Goal: Use online tool/utility

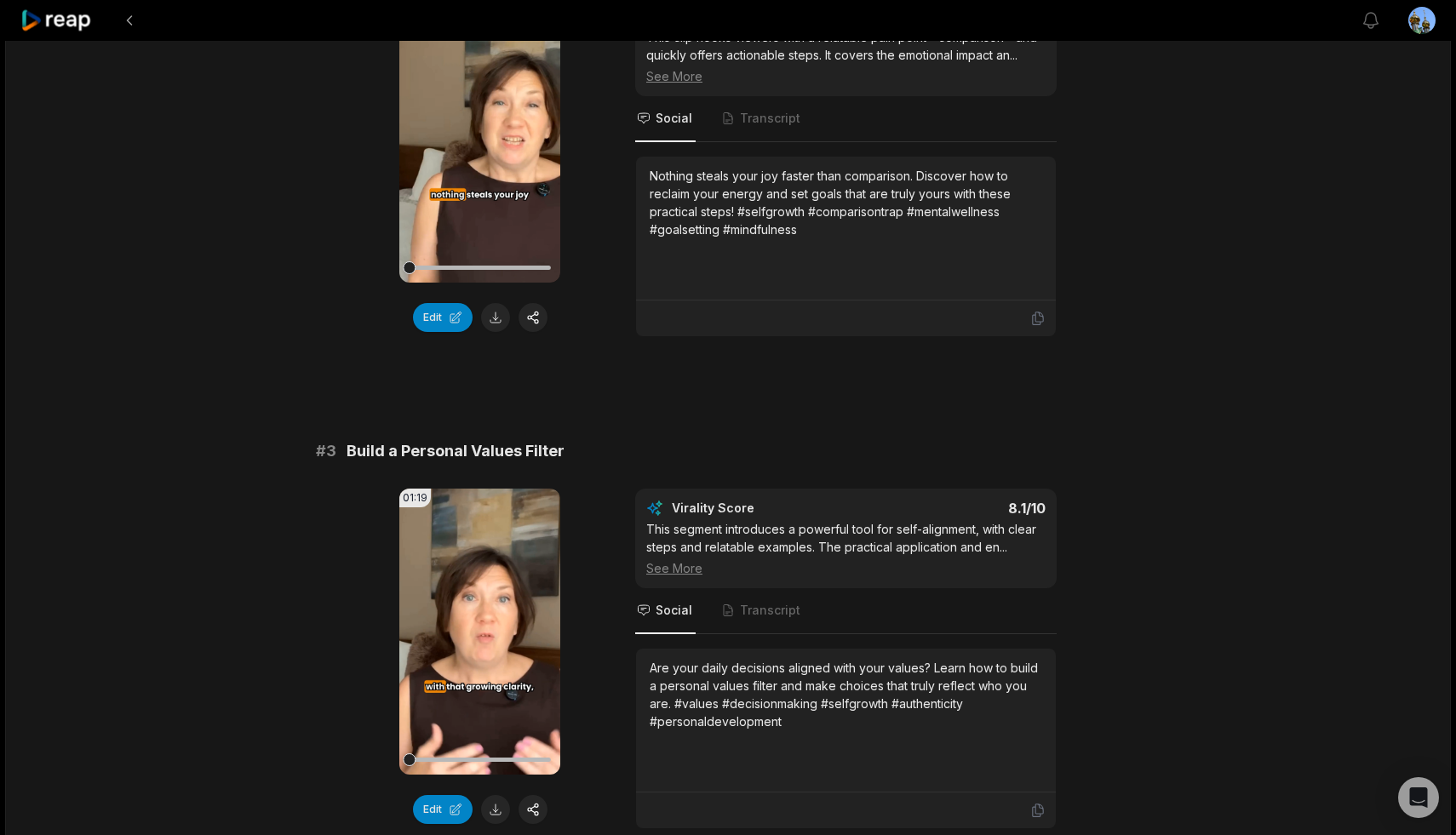
scroll to position [812, 0]
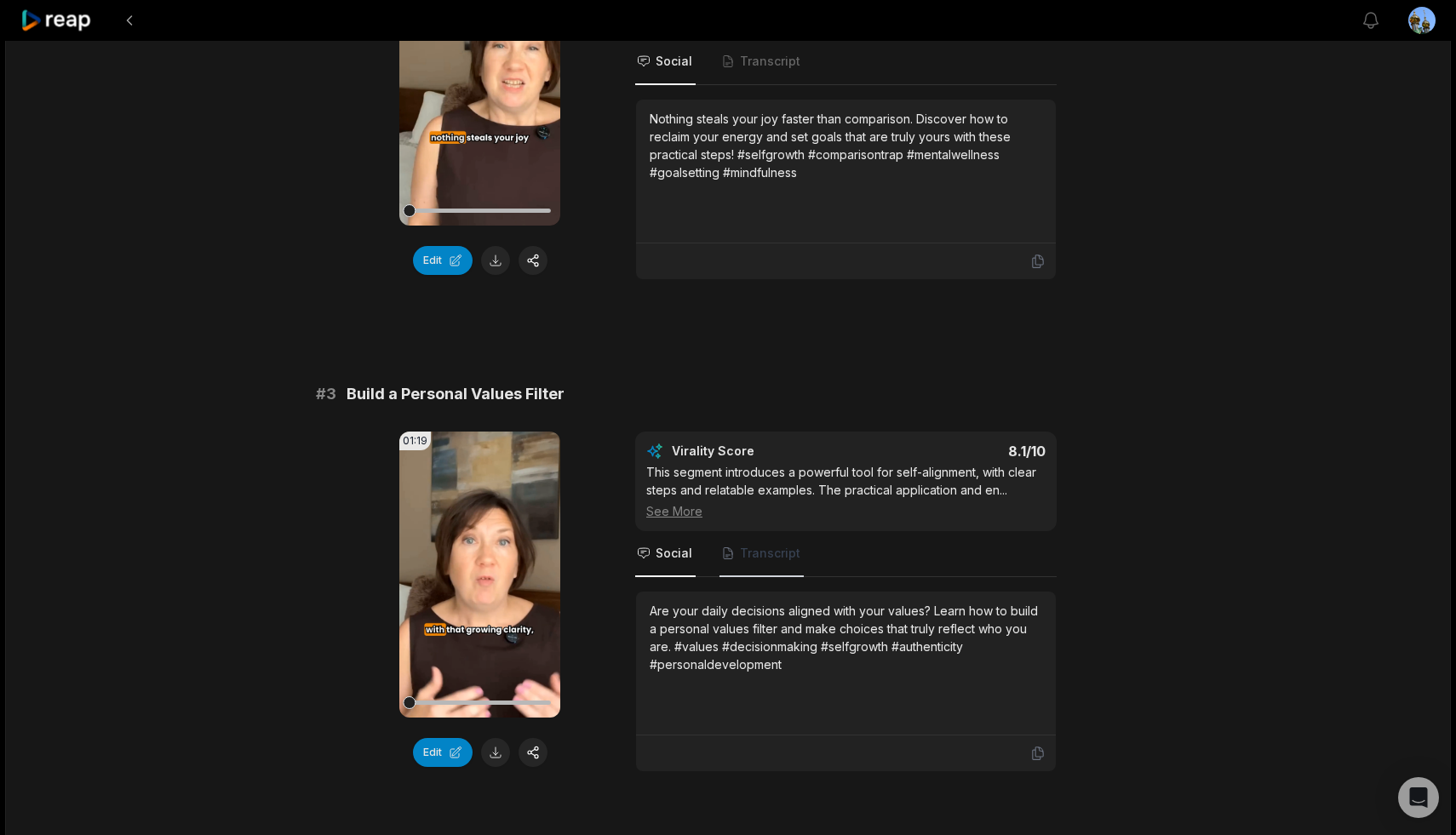
click at [747, 553] on span "Transcript" at bounding box center [769, 552] width 60 height 17
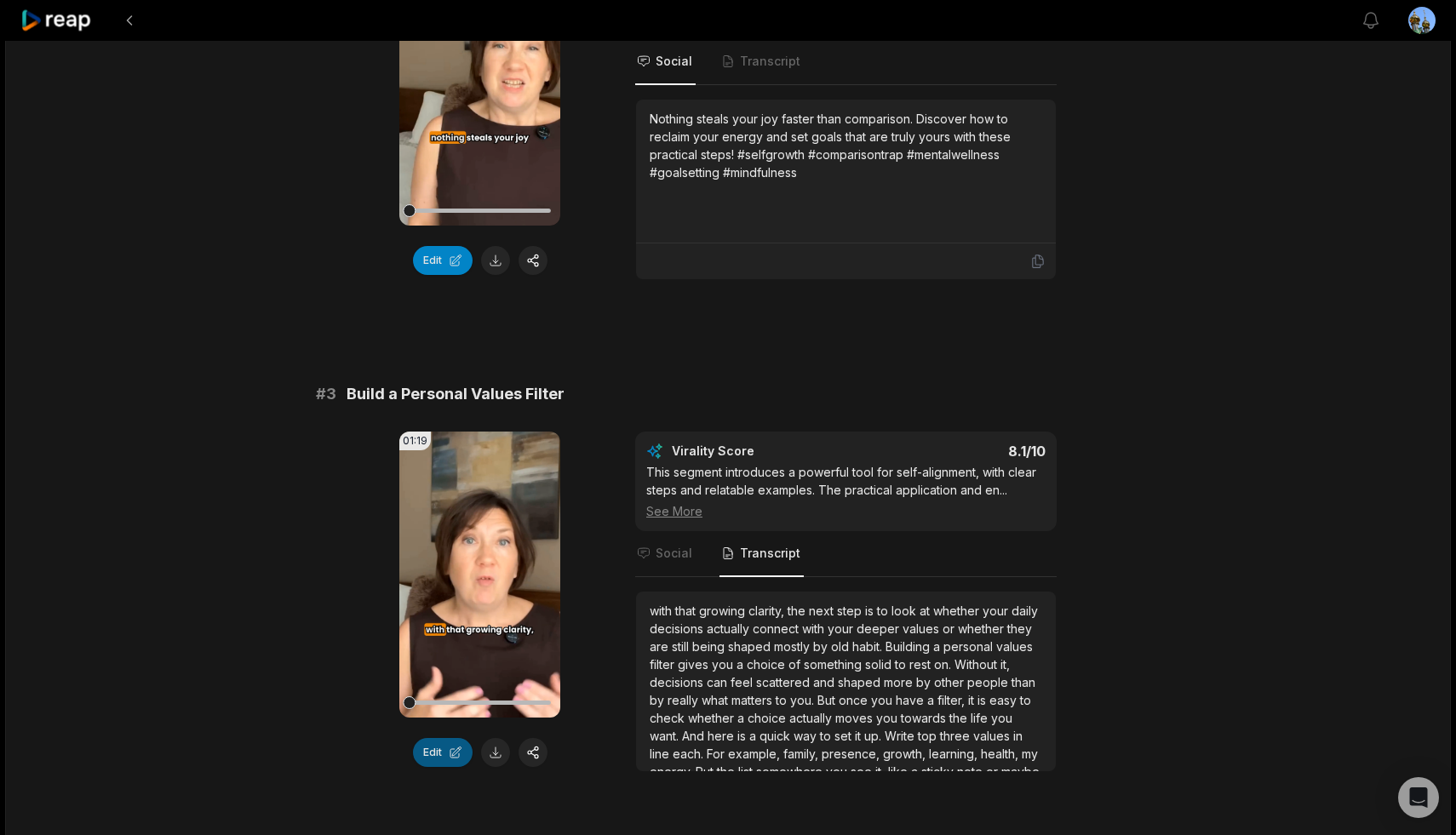
click at [427, 745] on button "Edit" at bounding box center [443, 752] width 59 height 29
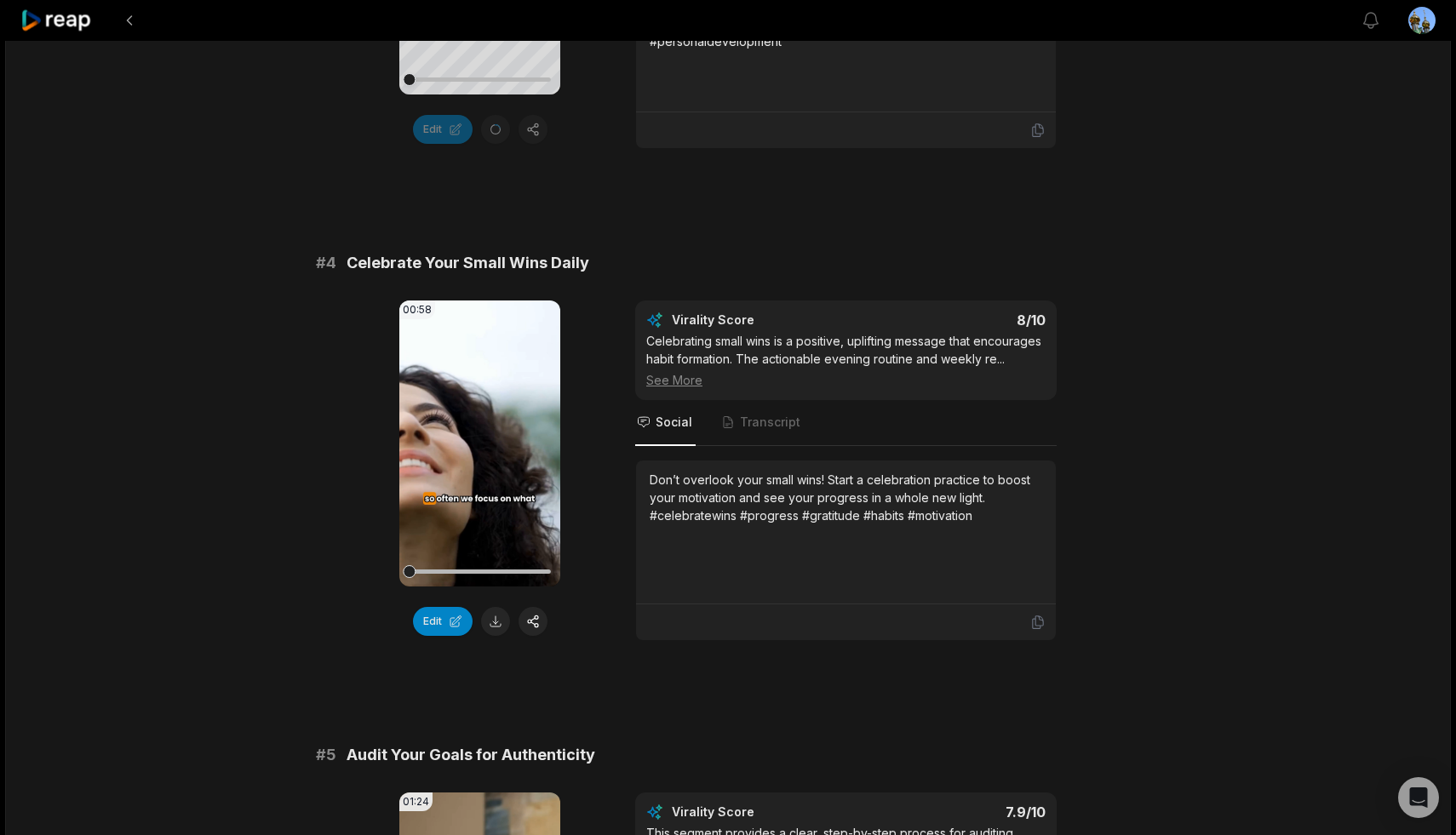
scroll to position [1436, 0]
click at [777, 414] on span "Transcript" at bounding box center [769, 421] width 60 height 17
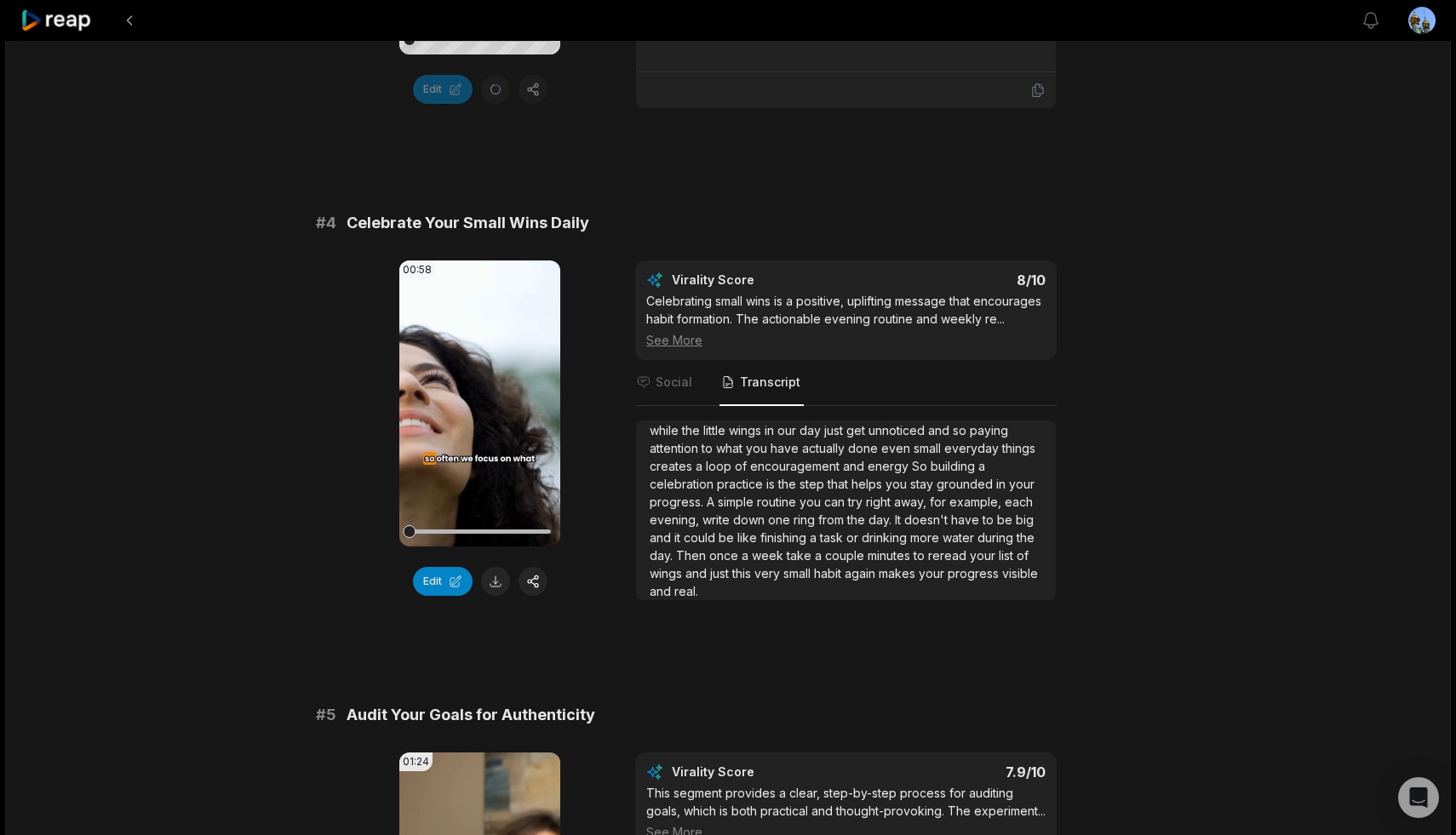
scroll to position [1476, 0]
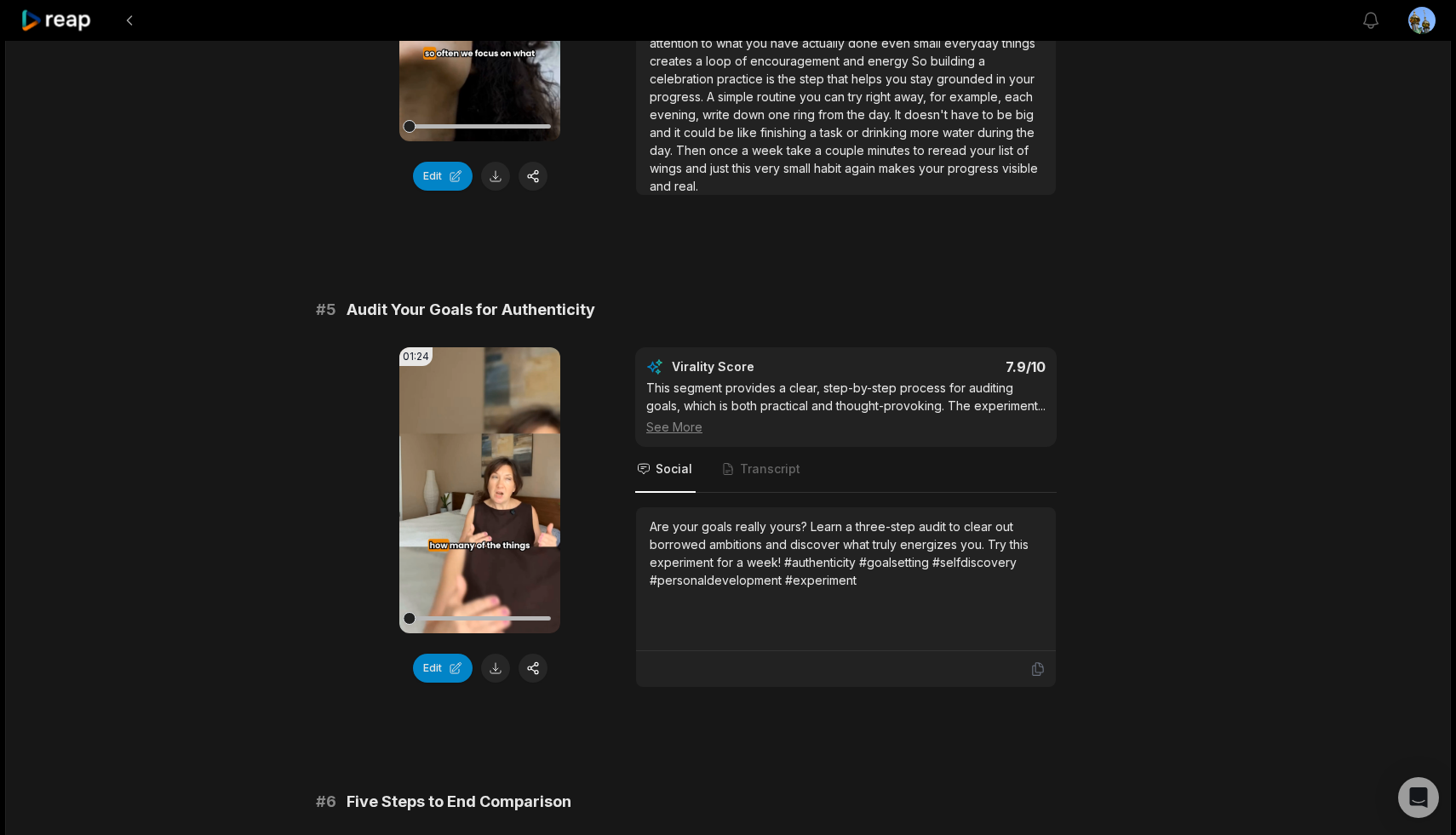
scroll to position [1902, 0]
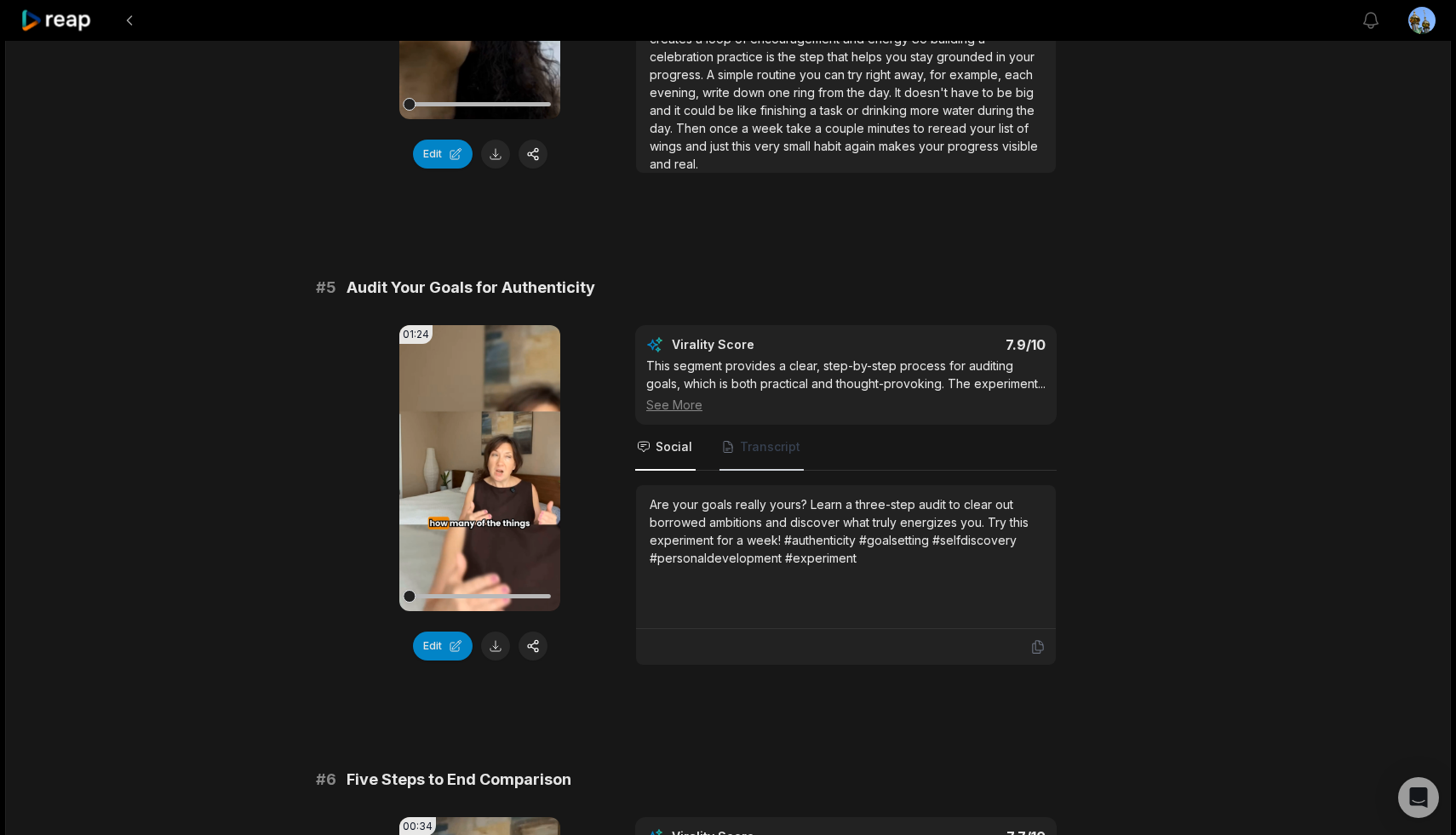
click at [765, 456] on span "Transcript" at bounding box center [769, 447] width 60 height 17
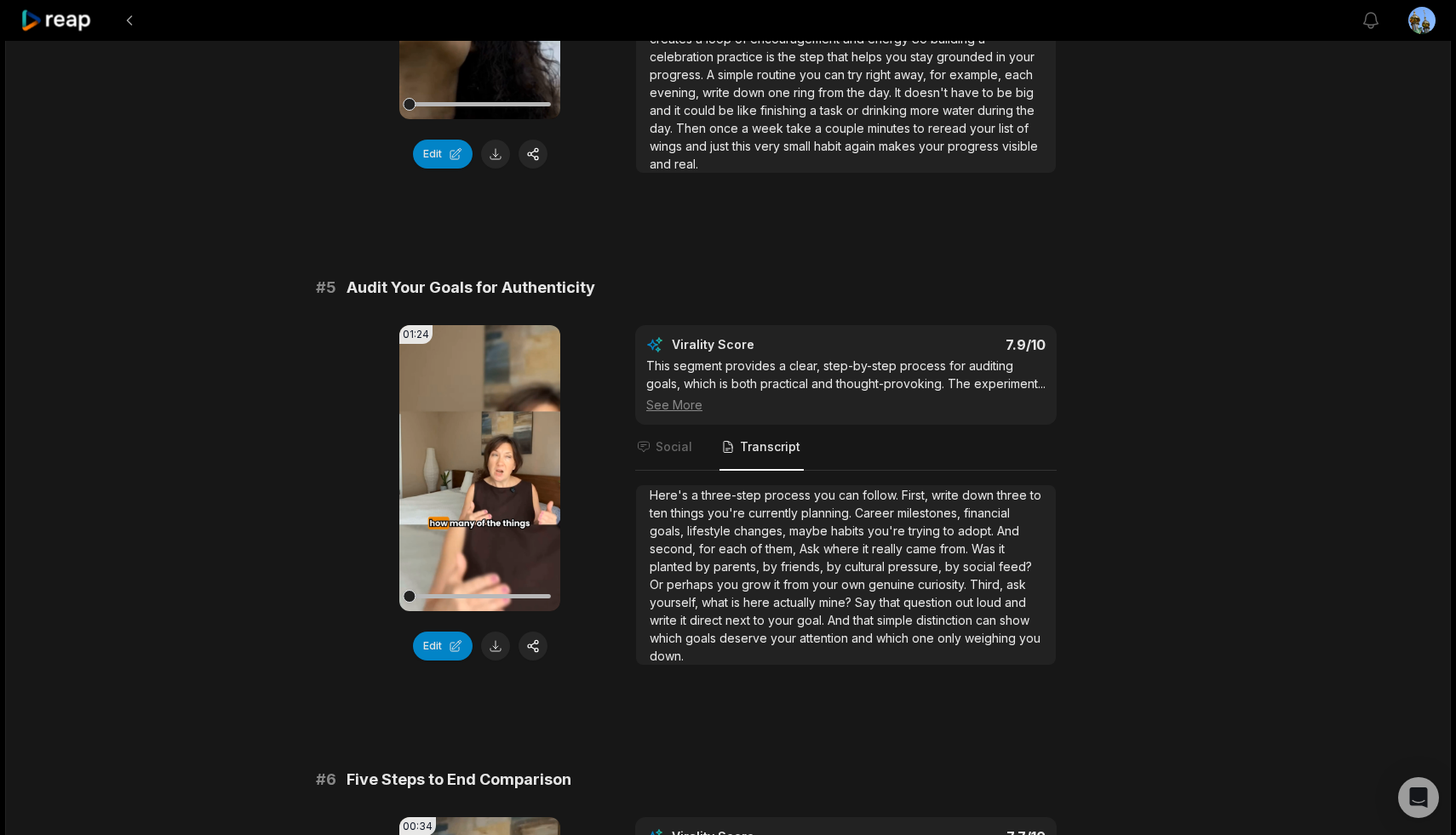
scroll to position [0, 0]
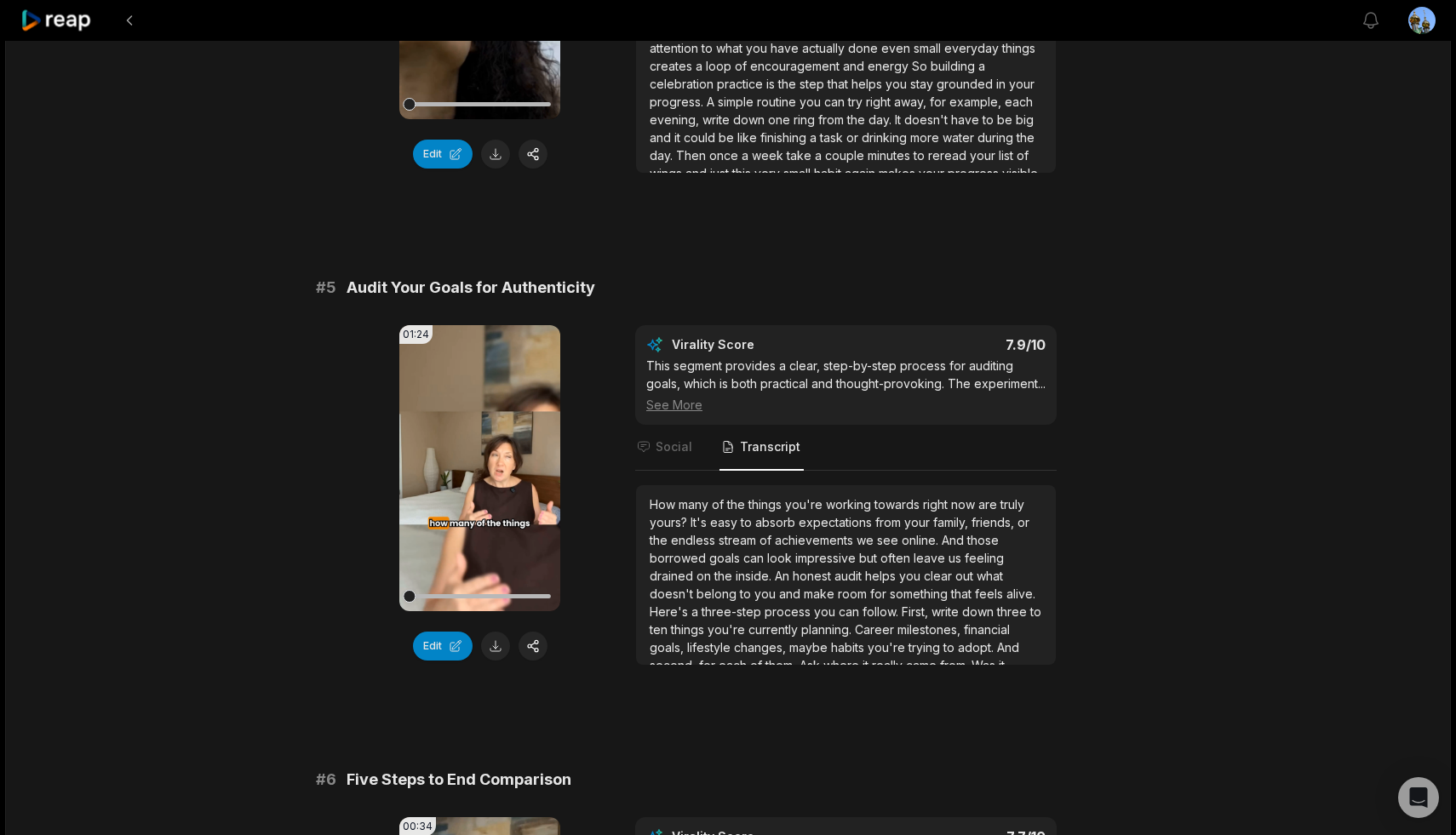
scroll to position [28, 0]
